Goal: Use online tool/utility: Utilize a website feature to perform a specific function

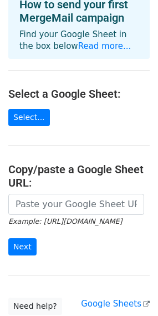
scroll to position [111, 0]
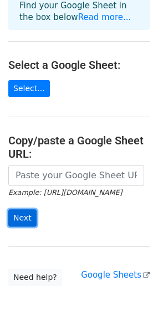
click at [16, 214] on input "Next" at bounding box center [22, 218] width 28 height 17
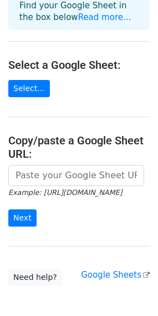
click at [53, 219] on form "Example: https://docs.google.com/spreadsheets/d/abc/edit Next" at bounding box center [79, 196] width 142 height 62
drag, startPoint x: 118, startPoint y: 196, endPoint x: 49, endPoint y: 195, distance: 69.0
click at [49, 195] on small "Example: [URL][DOMAIN_NAME]" at bounding box center [65, 193] width 114 height 8
click at [56, 216] on form "Example: https://docs.google.com/spreadsheets/d/abc/edit Next" at bounding box center [79, 196] width 142 height 62
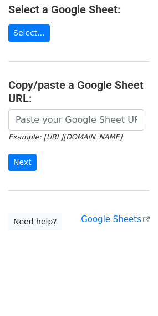
scroll to position [170, 0]
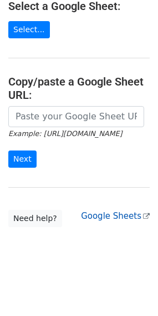
click at [126, 219] on link "Google Sheets" at bounding box center [115, 216] width 69 height 10
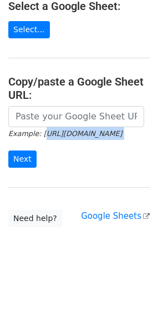
scroll to position [170, 28]
drag, startPoint x: 37, startPoint y: 133, endPoint x: 166, endPoint y: 145, distance: 129.5
click at [158, 145] on html "Choose a Google Sheet Use one of the options below... How to send your first Me…" at bounding box center [79, 73] width 158 height 487
copy form "[URL][DOMAIN_NAME]"
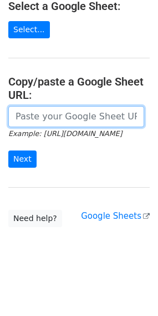
click at [44, 116] on input "url" at bounding box center [76, 116] width 136 height 21
paste input "[URL][DOMAIN_NAME]"
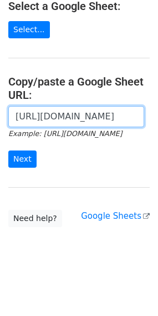
scroll to position [0, 73]
type input "[URL][DOMAIN_NAME]"
click at [8, 151] on input "Next" at bounding box center [22, 159] width 28 height 17
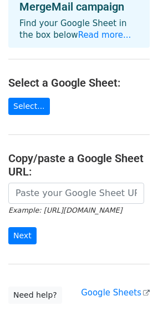
scroll to position [222, 0]
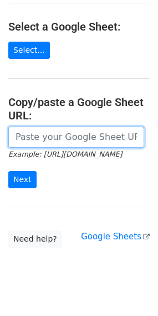
click at [17, 127] on input "url" at bounding box center [76, 137] width 136 height 21
paste input "[URL][DOMAIN_NAME]"
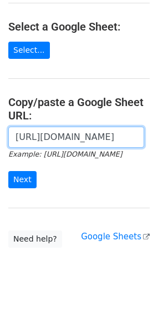
scroll to position [0, 73]
type input "[URL][DOMAIN_NAME]"
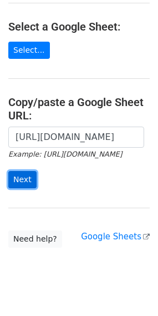
scroll to position [0, 0]
click at [15, 171] on input "Next" at bounding box center [22, 179] width 28 height 17
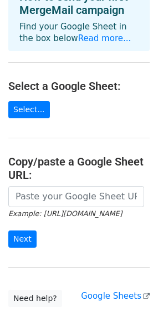
scroll to position [167, 0]
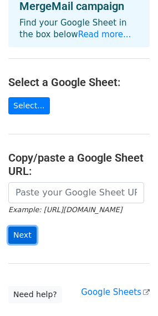
click at [19, 227] on input "Next" at bounding box center [22, 235] width 28 height 17
click at [18, 227] on input "Next" at bounding box center [22, 235] width 28 height 17
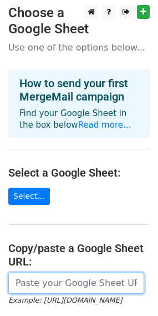
scroll to position [56, 0]
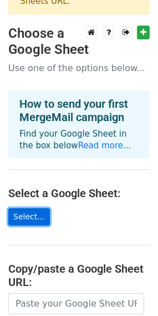
click at [21, 209] on link "Select..." at bounding box center [29, 217] width 42 height 17
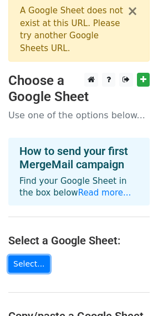
scroll to position [0, 0]
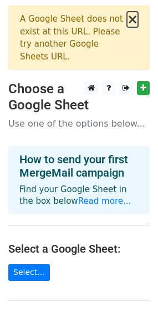
click at [131, 19] on button "×" at bounding box center [132, 19] width 11 height 13
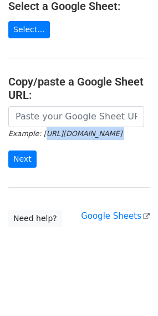
scroll to position [170, 28]
drag, startPoint x: 37, startPoint y: 132, endPoint x: 166, endPoint y: 135, distance: 129.0
click at [158, 135] on html "Choose a Google Sheet Use one of the options below... How to send your first Me…" at bounding box center [79, 73] width 158 height 487
copy small "[URL][DOMAIN_NAME]"
